Goal: Find specific page/section: Find specific page/section

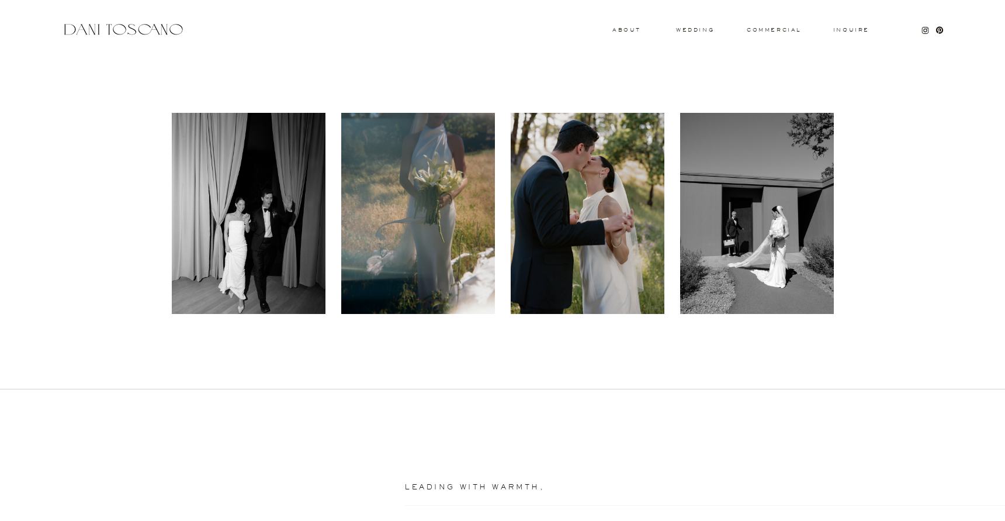
scroll to position [479, 0]
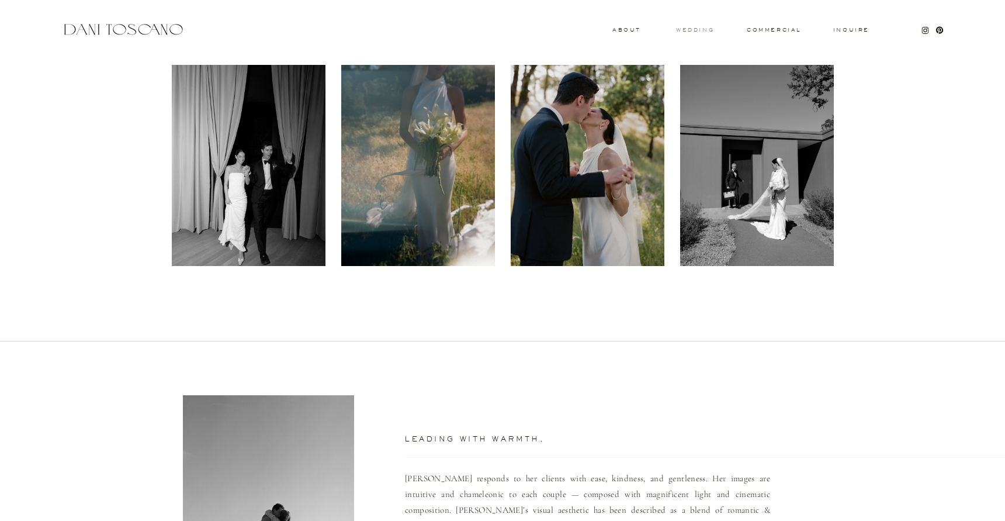
click at [686, 29] on h3 "wedding" at bounding box center [695, 29] width 38 height 4
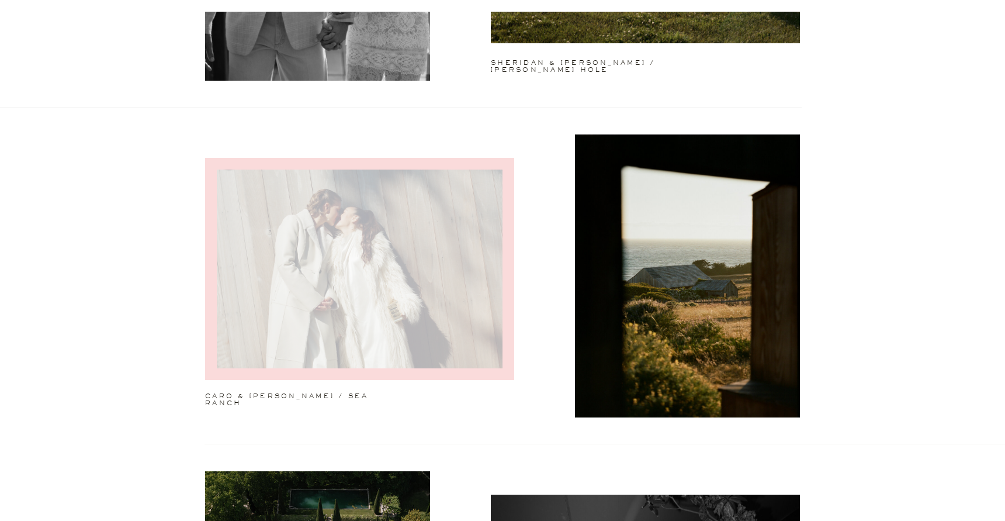
scroll to position [940, 0]
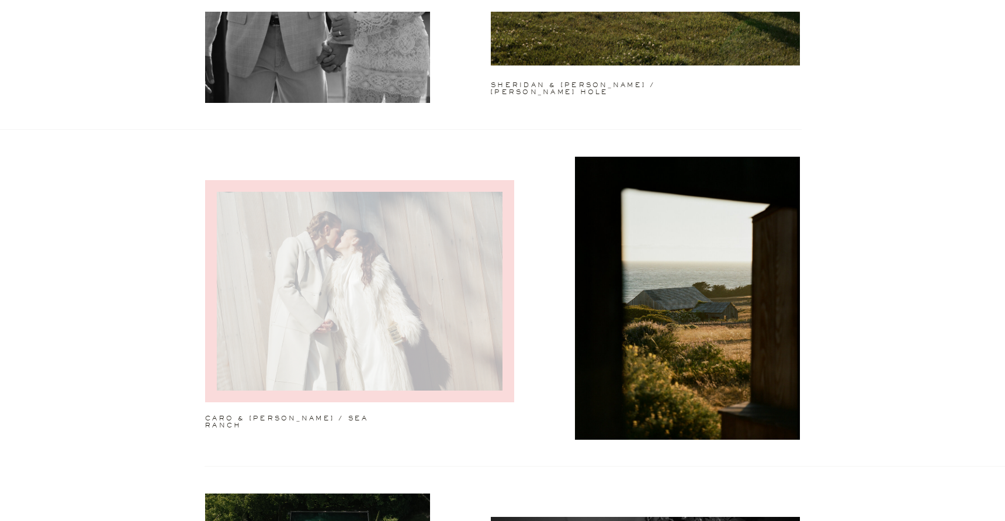
click at [416, 264] on div at bounding box center [359, 291] width 309 height 222
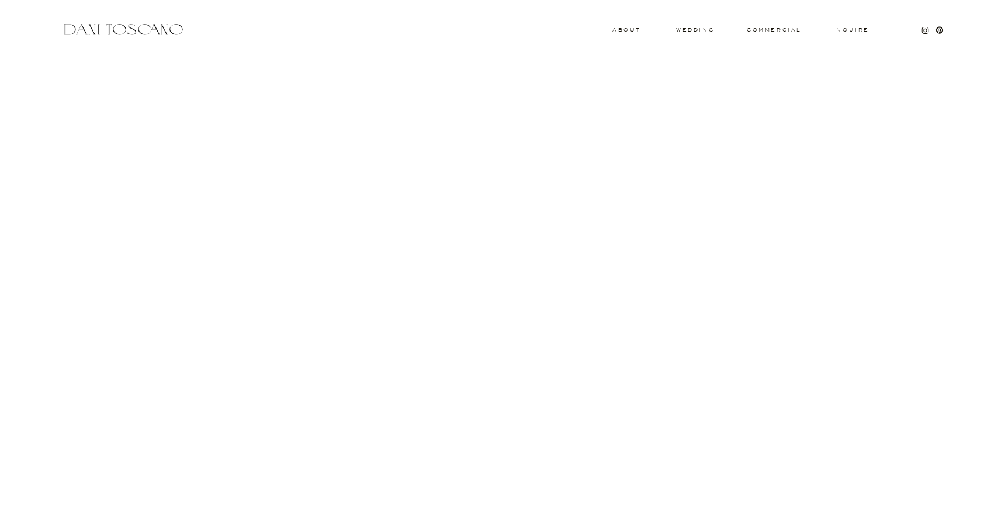
scroll to position [8721, 0]
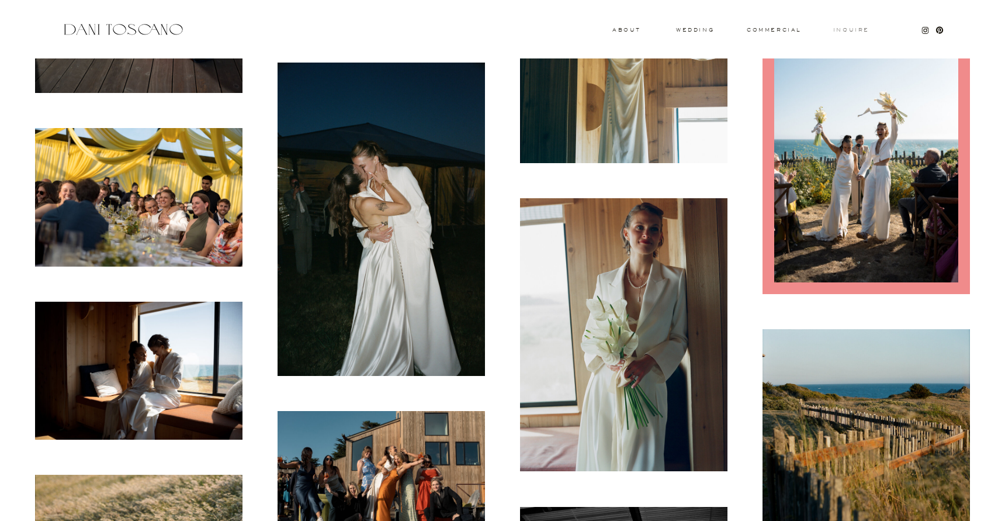
click at [852, 28] on h3 "Inquire" at bounding box center [851, 30] width 37 height 6
